Goal: Check status

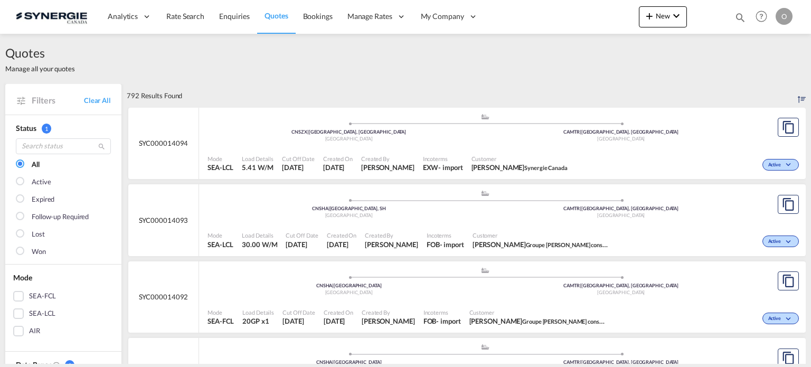
click at [740, 18] on md-icon "icon-magnify" at bounding box center [740, 18] width 12 height 12
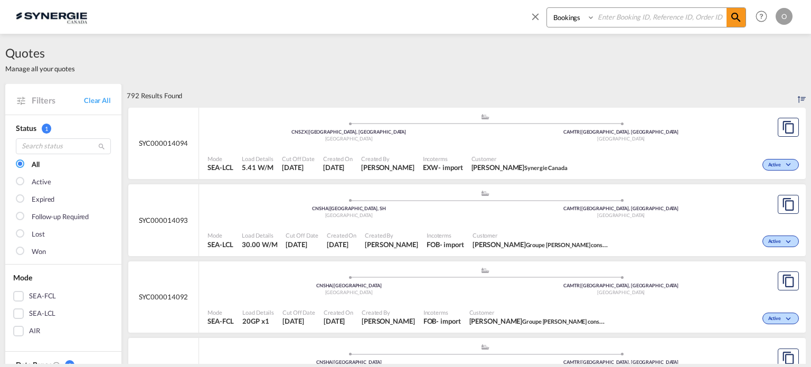
click at [568, 23] on select "Bookings Quotes Enquiries" at bounding box center [572, 17] width 50 height 19
select select "Quotes"
click at [547, 8] on select "Bookings Quotes Enquiries" at bounding box center [572, 17] width 50 height 19
click at [627, 25] on input at bounding box center [660, 17] width 131 height 18
paste input "SYC000012925"
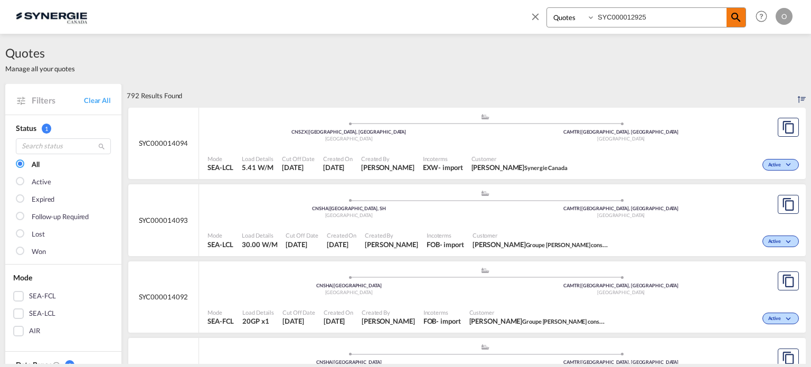
type input "SYC000012925"
click at [731, 23] on md-icon "icon-magnify" at bounding box center [735, 17] width 13 height 13
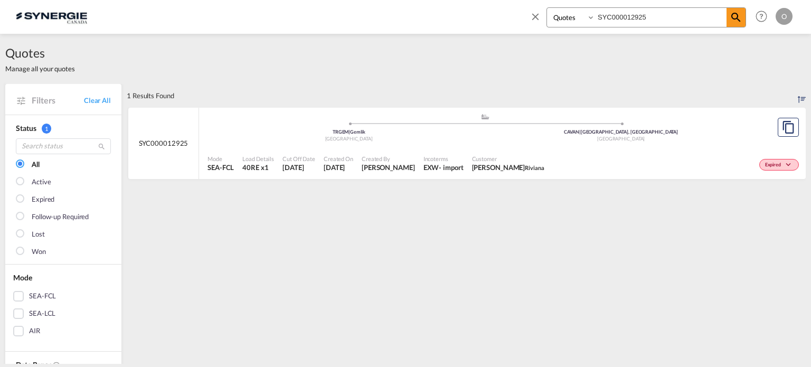
click at [419, 155] on div "Incoterms EXW - import" at bounding box center [443, 163] width 49 height 26
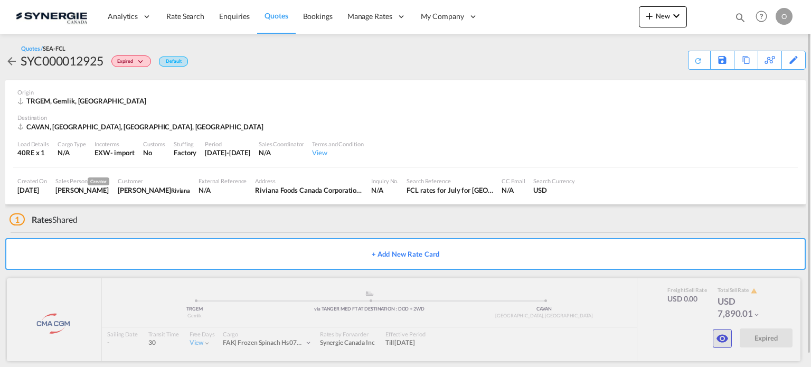
click at [716, 339] on md-icon "icon-eye" at bounding box center [722, 338] width 13 height 13
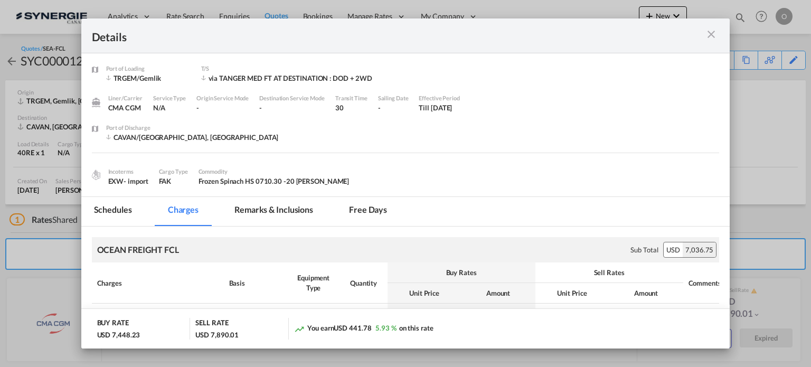
click at [299, 211] on md-tab-item "Remarks & Inclusions" at bounding box center [274, 211] width 104 height 29
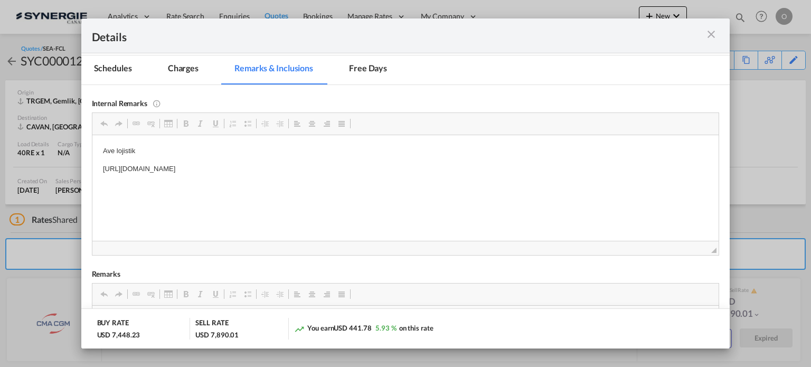
scroll to position [85, 0]
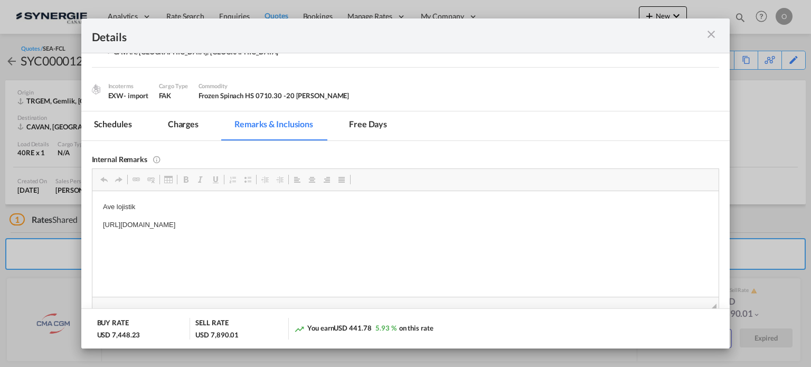
drag, startPoint x: 375, startPoint y: 222, endPoint x: 284, endPoint y: 225, distance: 90.8
drag, startPoint x: 103, startPoint y: 223, endPoint x: 375, endPoint y: 233, distance: 272.0
click at [375, 233] on html "Ave lojistik https://app.frontapp.com/open/msg_1g5ydtvz?key=KLt0r1YLaHvzPsizIJE…" at bounding box center [405, 216] width 626 height 50
click at [374, 230] on span "Copy" at bounding box center [382, 228] width 33 height 15
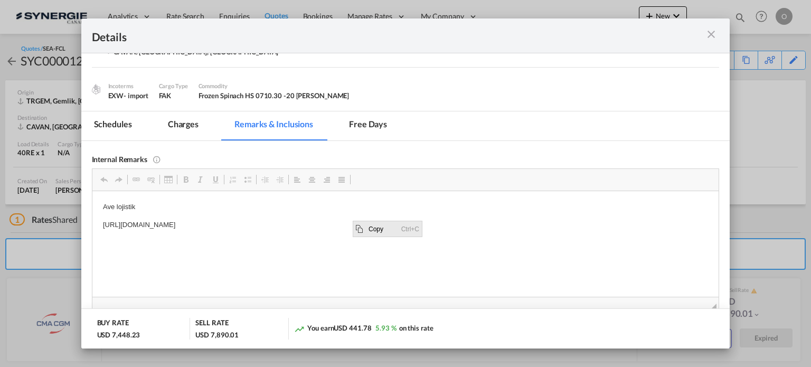
copy p "https://app.frontapp.com/open/msg_1g5ydtvz?key=KLt0r1YLaHvzPsizIJEu85X1dTXskyob"
